Goal: Transaction & Acquisition: Purchase product/service

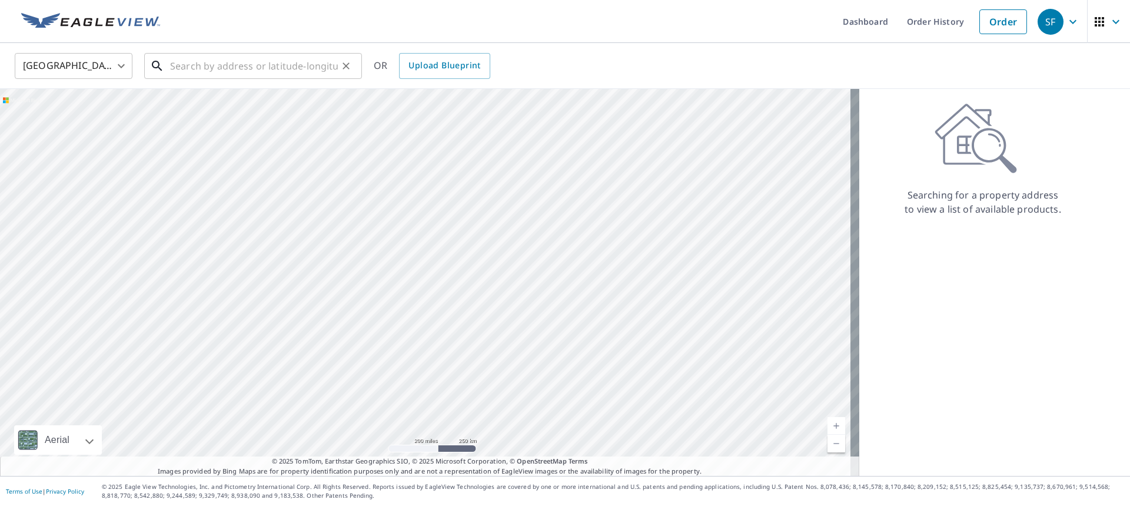
click at [287, 70] on input "text" at bounding box center [254, 65] width 168 height 33
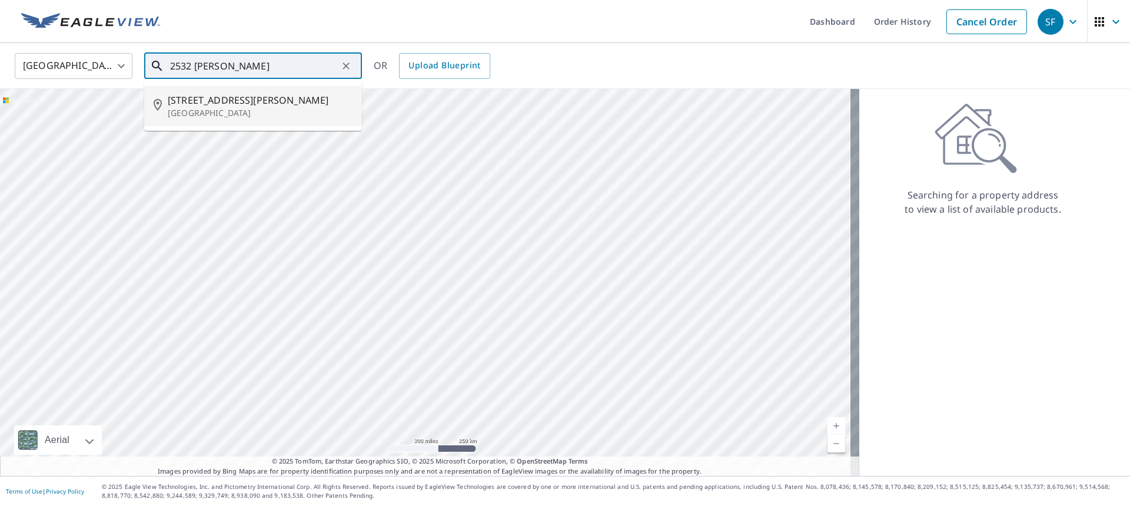
click at [270, 100] on span "[STREET_ADDRESS][PERSON_NAME]" at bounding box center [260, 100] width 185 height 14
type input "[STREET_ADDRESS][PERSON_NAME]"
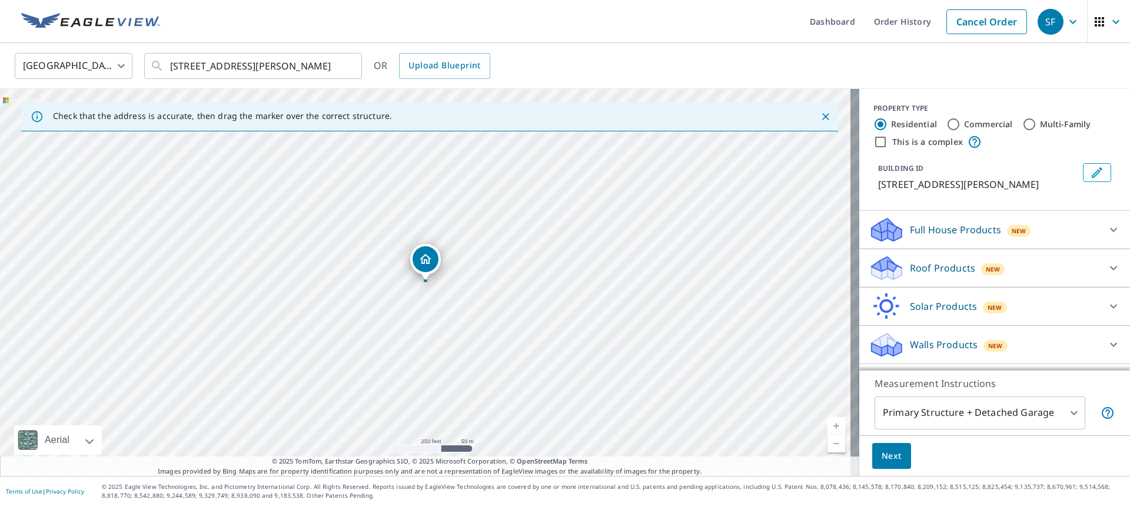
scroll to position [8, 0]
click at [934, 349] on p "Walls Products" at bounding box center [944, 344] width 68 height 14
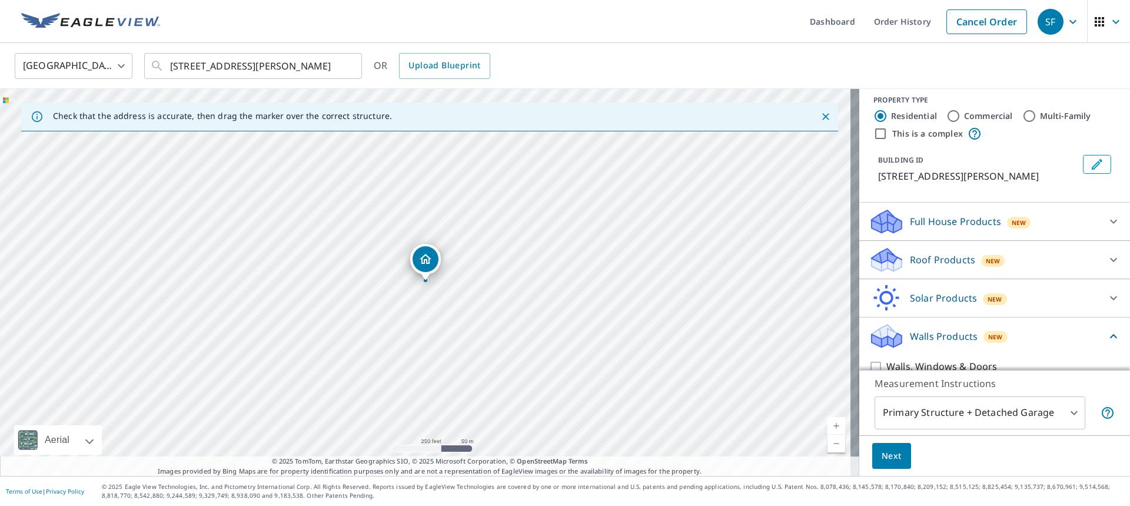
scroll to position [74, 0]
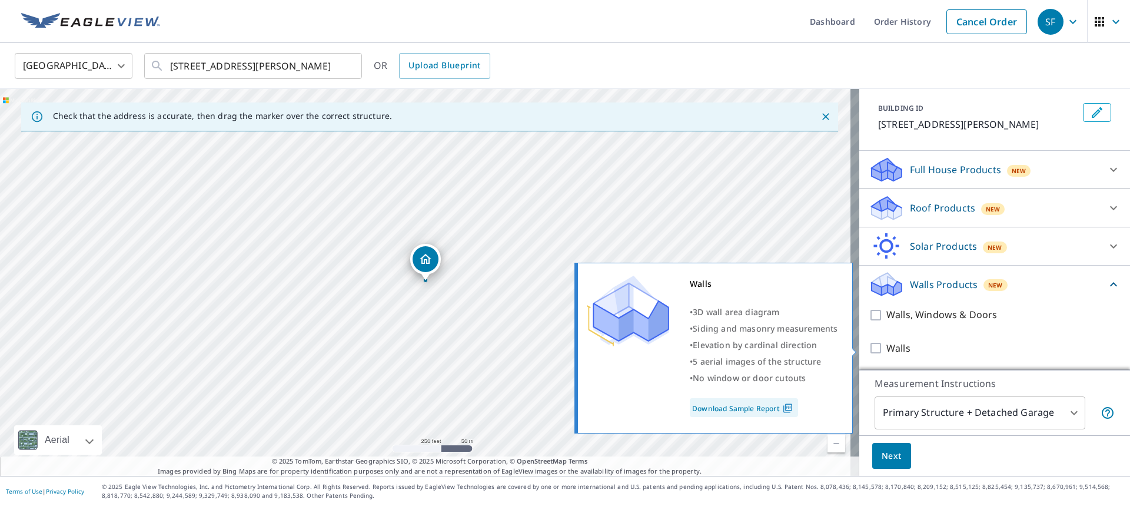
click at [869, 347] on input "Walls" at bounding box center [878, 348] width 18 height 14
checkbox input "true"
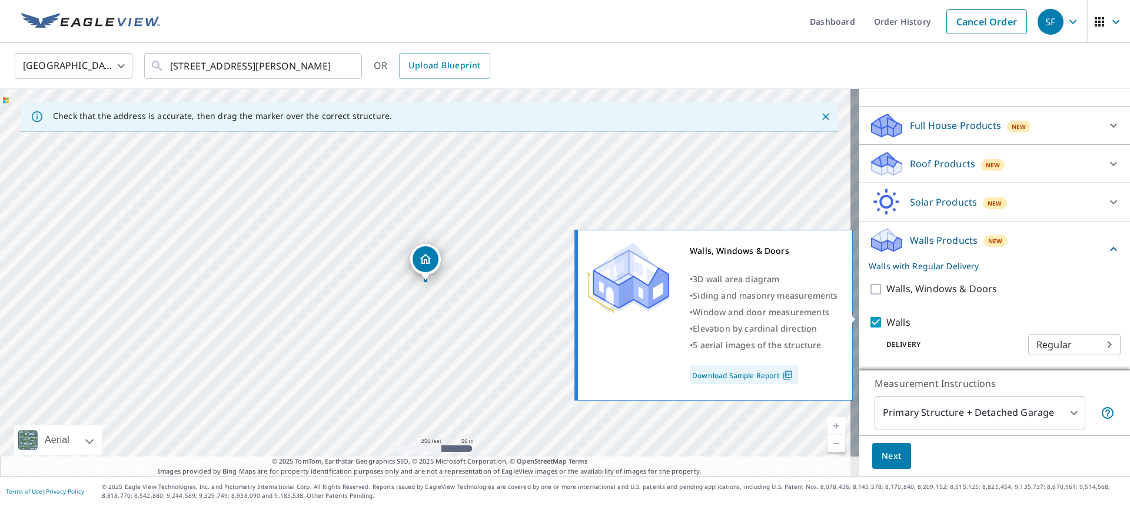
scroll to position [118, 0]
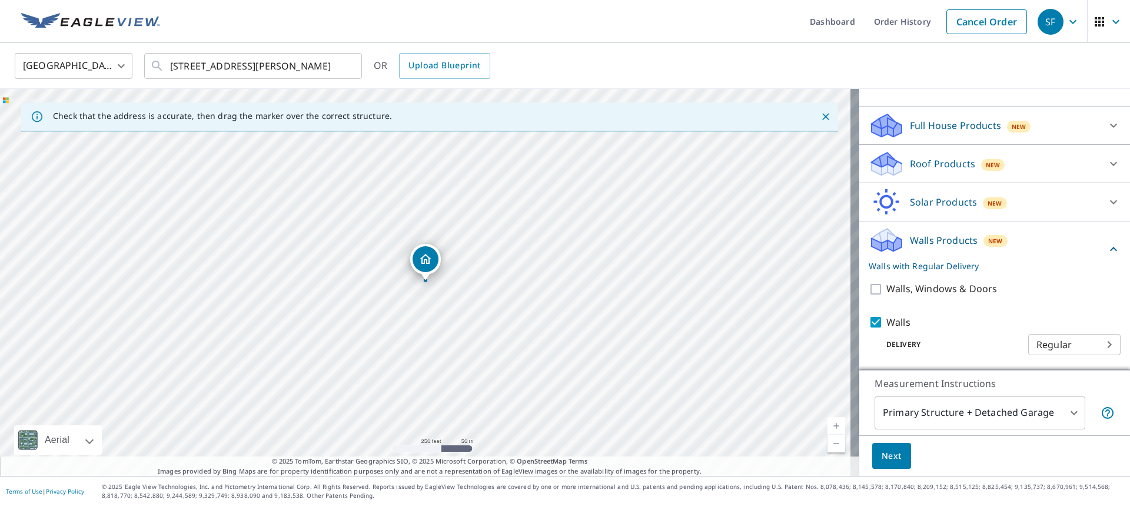
click at [1092, 344] on body "SF SF Dashboard Order History Cancel Order SF [GEOGRAPHIC_DATA] [GEOGRAPHIC_DAT…" at bounding box center [565, 253] width 1130 height 506
click at [1092, 344] on ul "Regular" at bounding box center [1057, 343] width 92 height 31
click at [1035, 341] on ul "Regular" at bounding box center [1057, 343] width 92 height 31
click at [947, 343] on div at bounding box center [565, 253] width 1130 height 506
click at [888, 457] on span "Next" at bounding box center [892, 456] width 20 height 15
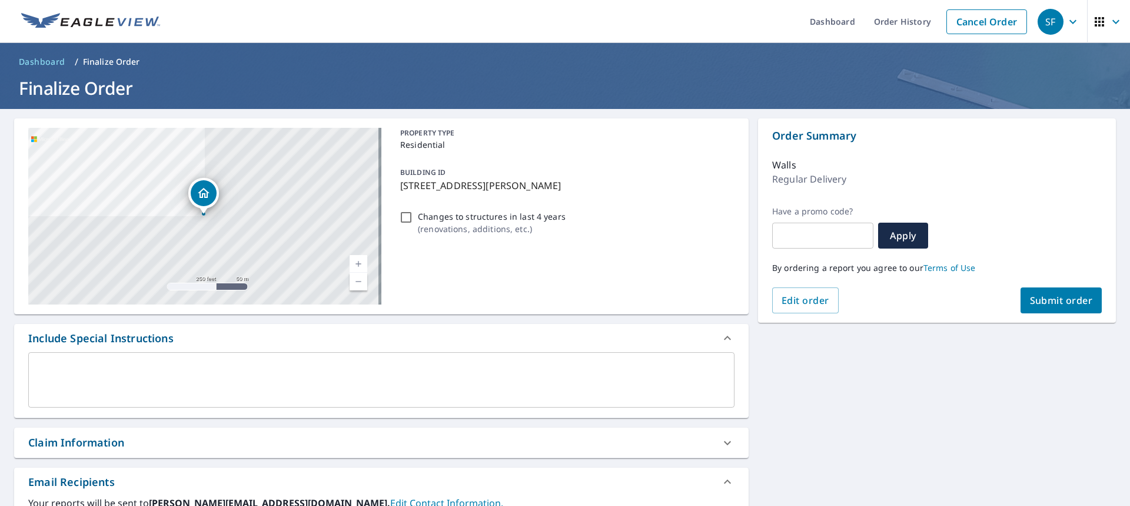
click at [1036, 303] on span "Submit order" at bounding box center [1061, 300] width 63 height 13
